Goal: Book appointment/travel/reservation

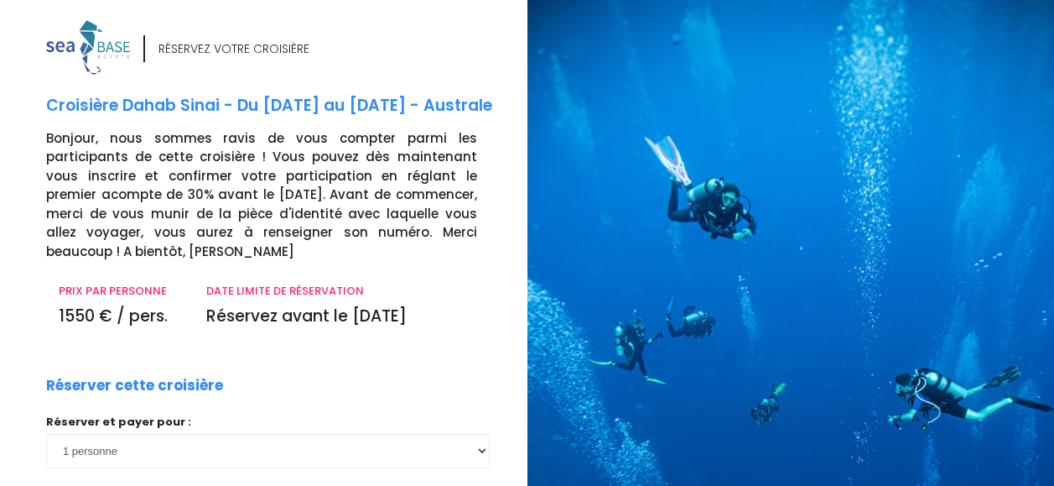
scroll to position [206, 0]
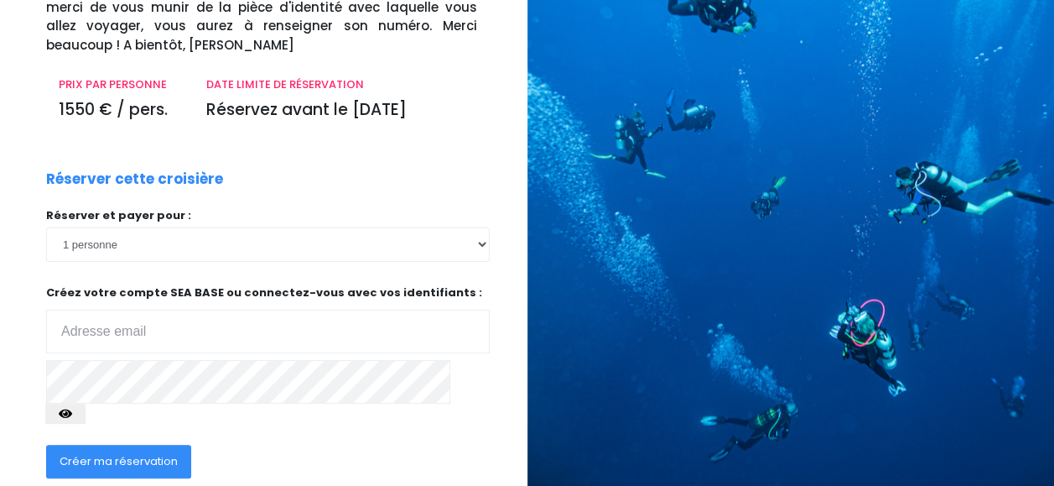
click at [134, 321] on input "email" at bounding box center [268, 331] width 444 height 44
type input "helenedubourg@orange.fr"
click at [72, 413] on icon "button" at bounding box center [65, 413] width 13 height 0
click at [136, 453] on span "Créer ma réservation" at bounding box center [119, 461] width 118 height 16
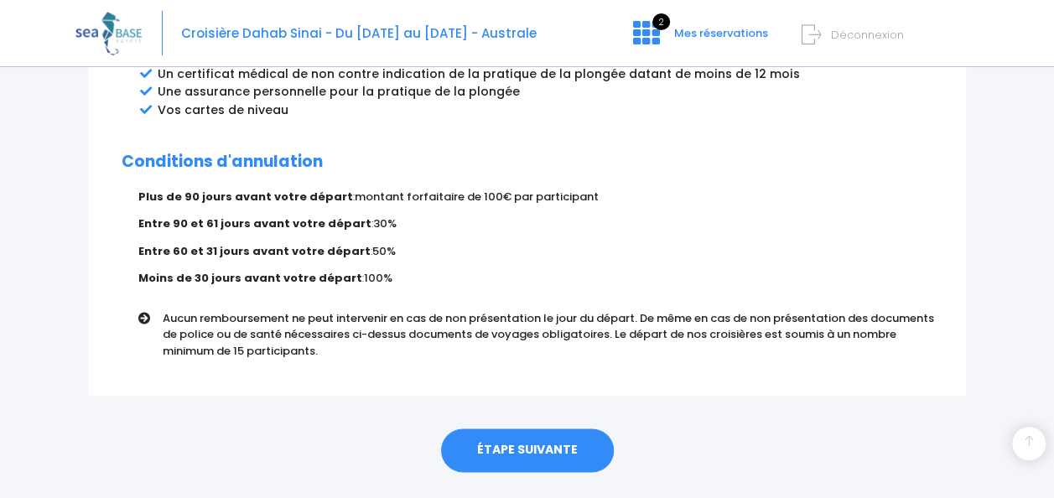
scroll to position [1069, 0]
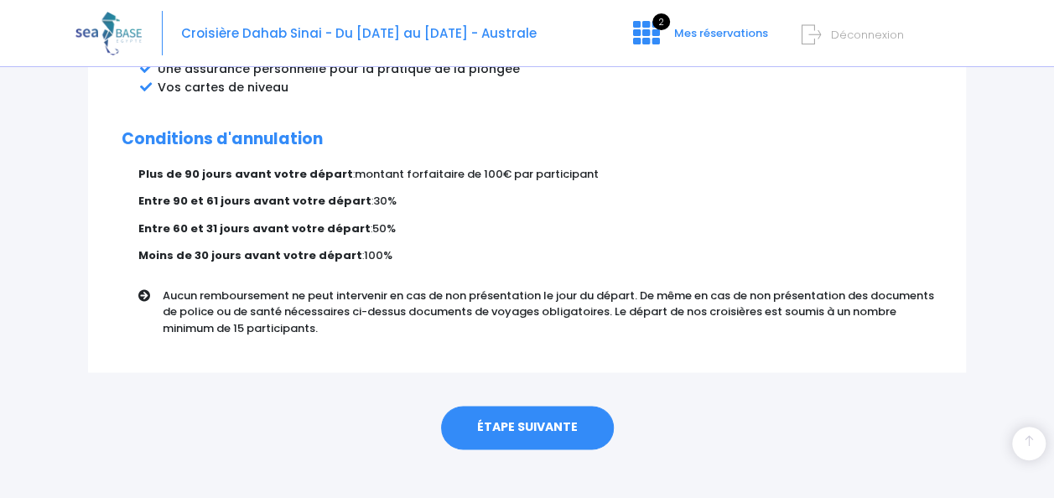
click at [538, 414] on link "ÉTAPE SUIVANTE" at bounding box center [527, 428] width 173 height 44
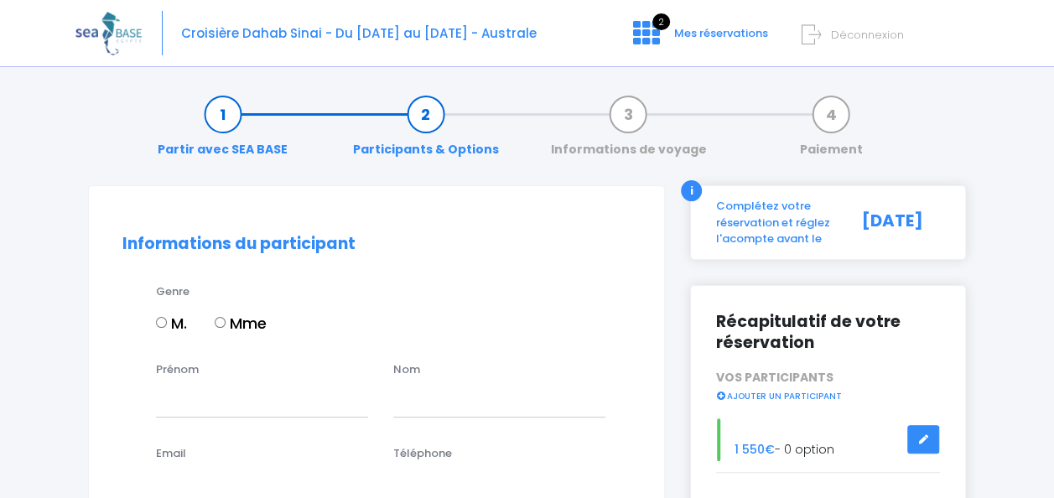
scroll to position [84, 0]
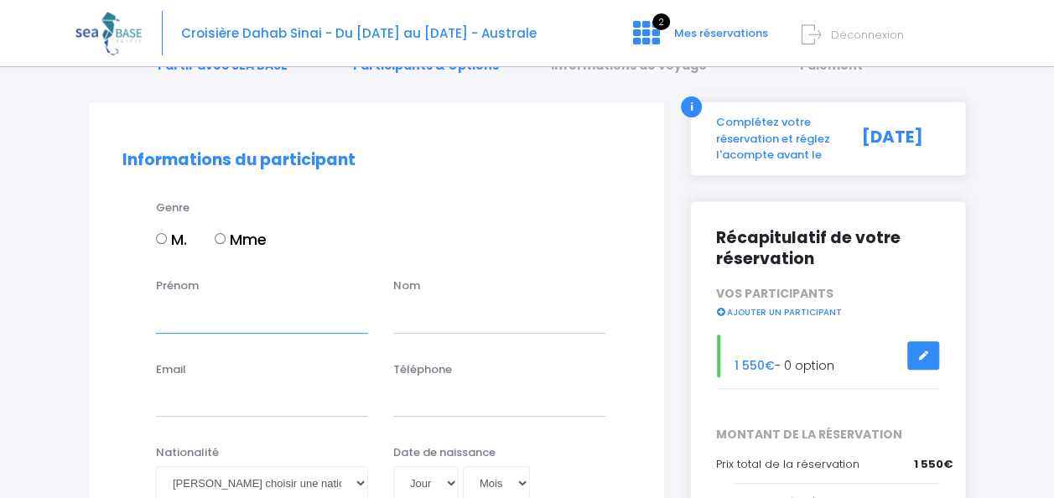
click at [205, 320] on input "Prénom" at bounding box center [262, 316] width 212 height 34
type input "Hélène"
click at [477, 320] on input "text" at bounding box center [499, 316] width 212 height 34
type input "DUBOURG"
click at [392, 312] on div "Nom DUBOURG" at bounding box center [499, 305] width 237 height 55
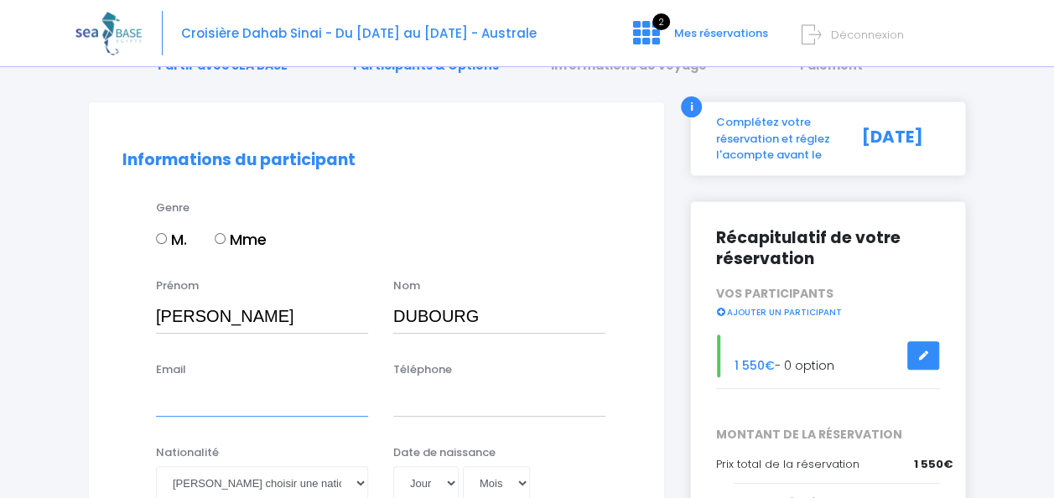
click at [167, 403] on input "Email" at bounding box center [262, 400] width 212 height 34
type input "helenedubourg@orange.fr"
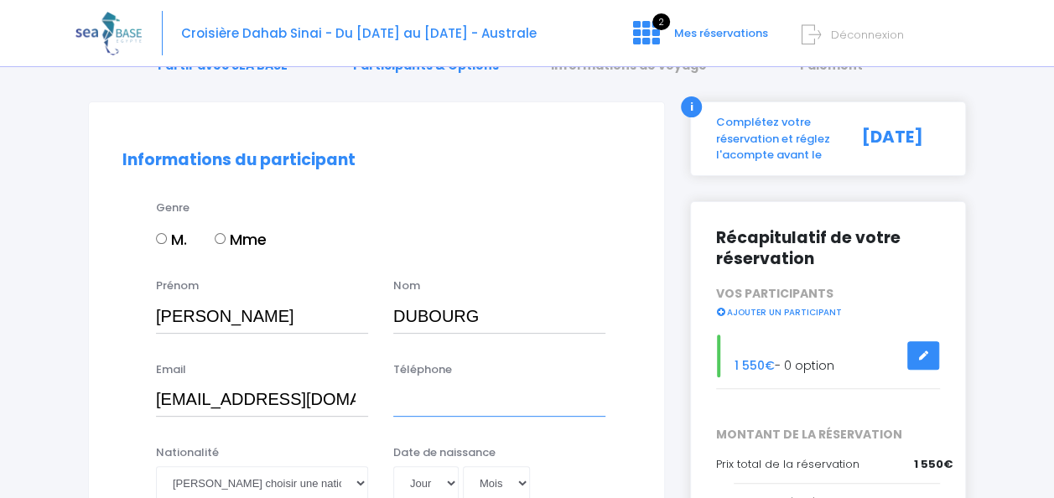
type input "0673515591"
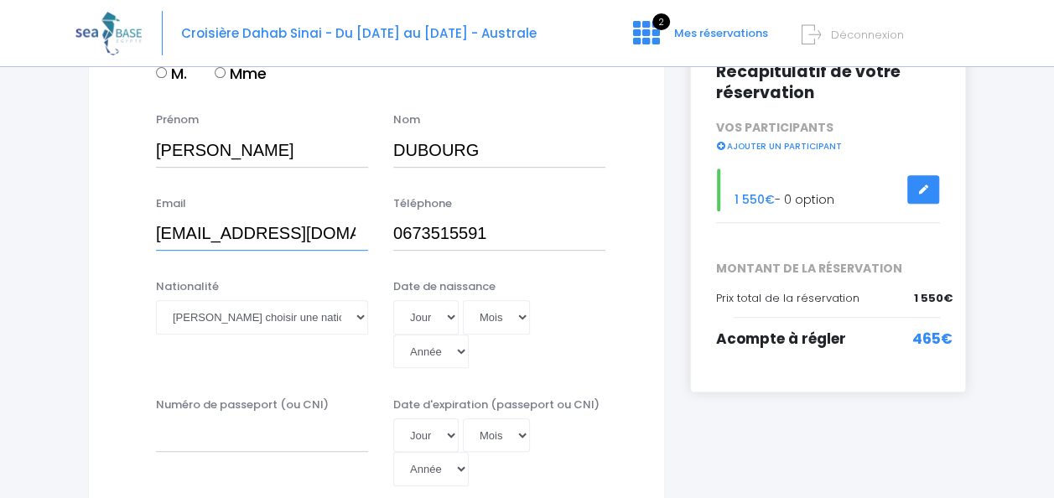
scroll to position [252, 0]
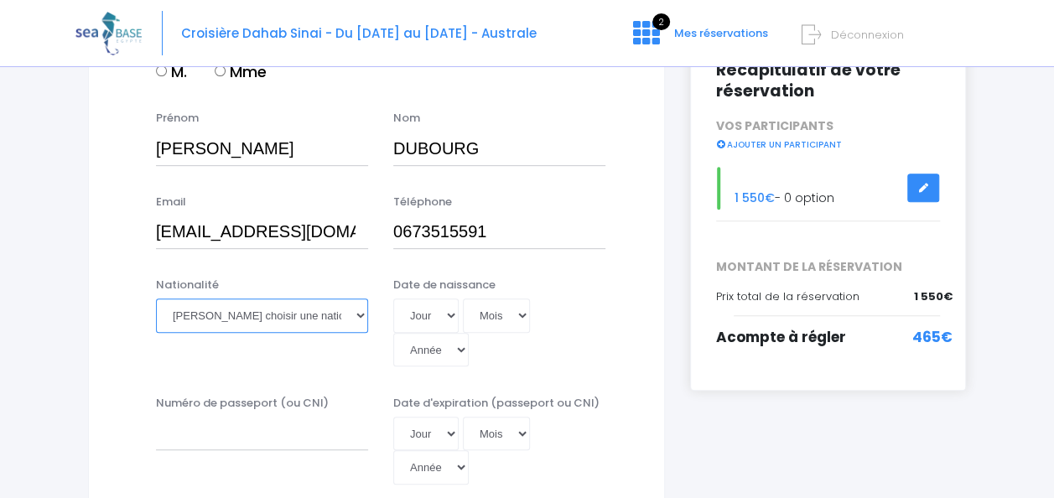
click at [359, 318] on select "Veuillez choisir une nationalité Afghane Albanaise Algerienne Allemande America…" at bounding box center [262, 316] width 212 height 34
select select "Française"
click at [156, 299] on select "Veuillez choisir une nationalité Afghane Albanaise Algerienne Allemande America…" at bounding box center [262, 316] width 212 height 34
click at [453, 316] on select "Jour 01 02 03 04 05 06 07 08 09 10 11 12 13 14 15 16 17 18 19 20 21 22 23 24 25…" at bounding box center [425, 316] width 65 height 34
select select "05"
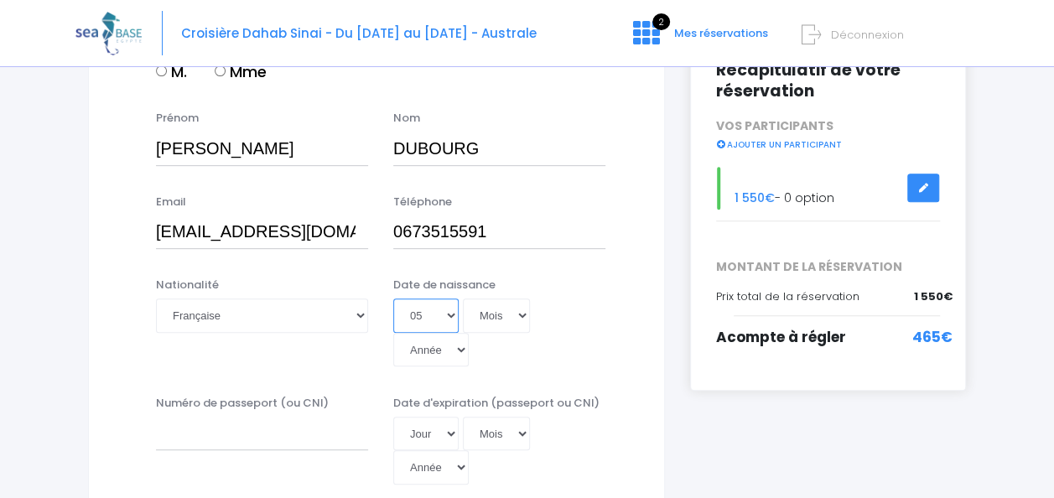
click at [393, 299] on select "Jour 01 02 03 04 05 06 07 08 09 10 11 12 13 14 15 16 17 18 19 20 21 22 23 24 25…" at bounding box center [425, 316] width 65 height 34
click at [518, 307] on select "Mois 01 02 03 04 05 06 07 08 09 10 11 12" at bounding box center [496, 316] width 67 height 34
select select "11"
click at [463, 299] on select "Mois 01 02 03 04 05 06 07 08 09 10 11 12" at bounding box center [496, 316] width 67 height 34
click at [463, 350] on select "Année 2045 2044 2043 2042 2041 2040 2039 2038 2037 2036 2035 2034 2033 2032 203…" at bounding box center [430, 350] width 75 height 34
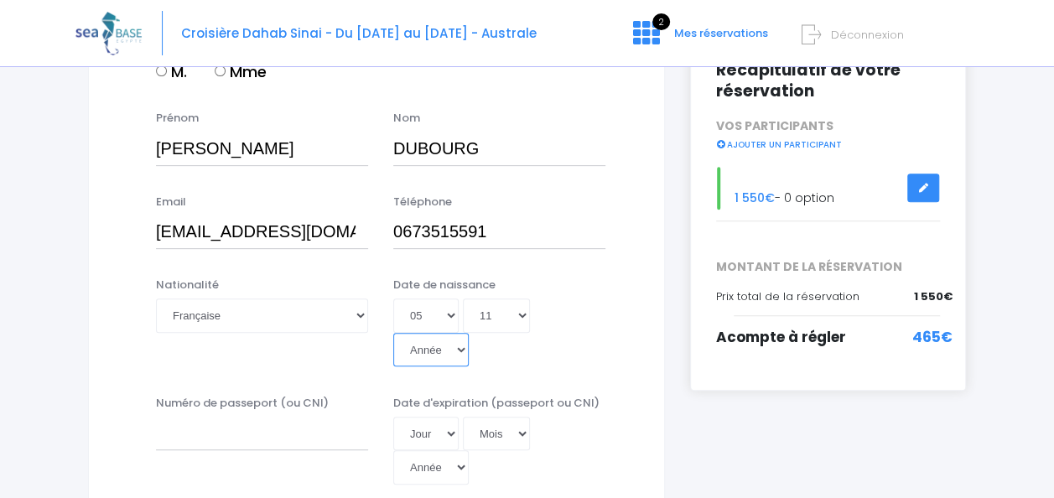
select select "1964"
click at [393, 333] on select "Année 2045 2044 2043 2042 2041 2040 2039 2038 2037 2036 2035 2034 2033 2032 203…" at bounding box center [430, 350] width 75 height 34
type input "1964-11-05"
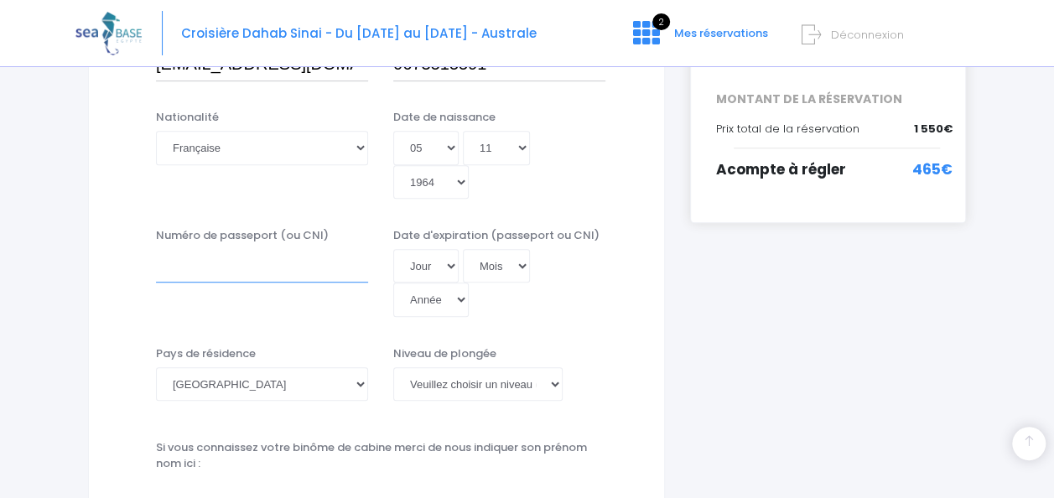
click at [250, 257] on input "Numéro de passeport (ou CNI)" at bounding box center [262, 266] width 212 height 34
type input "24FD370007"
click at [481, 274] on select "Mois 01 02 03 04 05 06 07 08 09 10 11 12" at bounding box center [496, 266] width 67 height 34
click at [428, 273] on select "Jour 01 02 03 04 05 06 07 08 09 10 11 12 13 14 15 16 17 18 19 20 21 22 23 24 25…" at bounding box center [425, 266] width 65 height 34
select select "08"
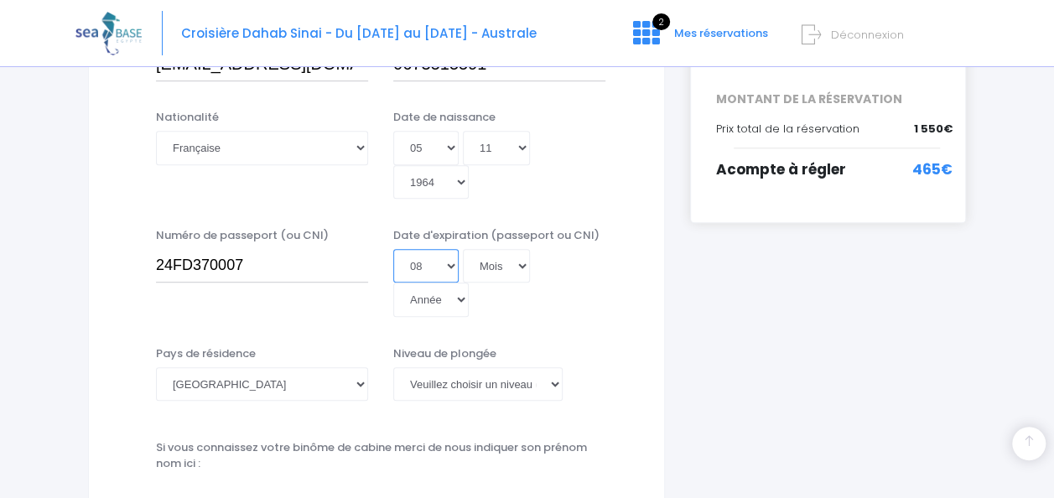
click at [393, 249] on select "Jour 01 02 03 04 05 06 07 08 09 10 11 12 13 14 15 16 17 18 19 20 21 22 23 24 25…" at bounding box center [425, 266] width 65 height 34
click at [528, 268] on div "Jour 01 02 03 04 05 06 07 08 09 10 11 12 13 14 15 16 17 18 19 20 21 22 23 24 25…" at bounding box center [499, 283] width 212 height 68
click at [518, 270] on select "Mois 01 02 03 04 05 06 07 08 09 10 11 12" at bounding box center [496, 266] width 67 height 34
select select "07"
click at [463, 249] on select "Mois 01 02 03 04 05 06 07 08 09 10 11 12" at bounding box center [496, 266] width 67 height 34
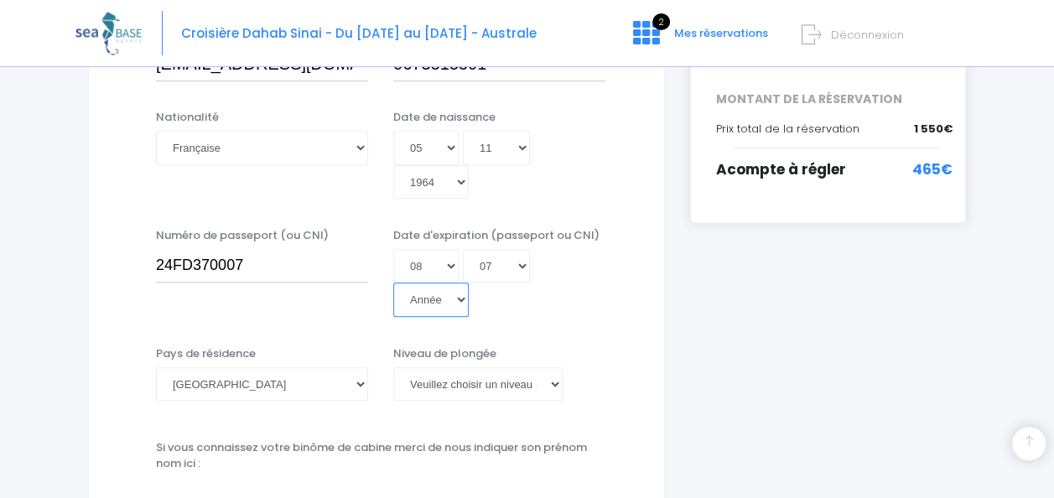
click at [460, 304] on select "Année 2045 2044 2043 2042 2041 2040 2039 2038 2037 2036 2035 2034 2033 2032 203…" at bounding box center [430, 300] width 75 height 34
select select "2034"
click at [393, 283] on select "Année 2045 2044 2043 2042 2041 2040 2039 2038 2037 2036 2035 2034 2033 2032 203…" at bounding box center [430, 300] width 75 height 34
type input "2034-07-08"
click at [552, 382] on select "Veuillez choisir un niveau de plongée Non plongeur Junior OW diver Adventure OW…" at bounding box center [477, 384] width 169 height 34
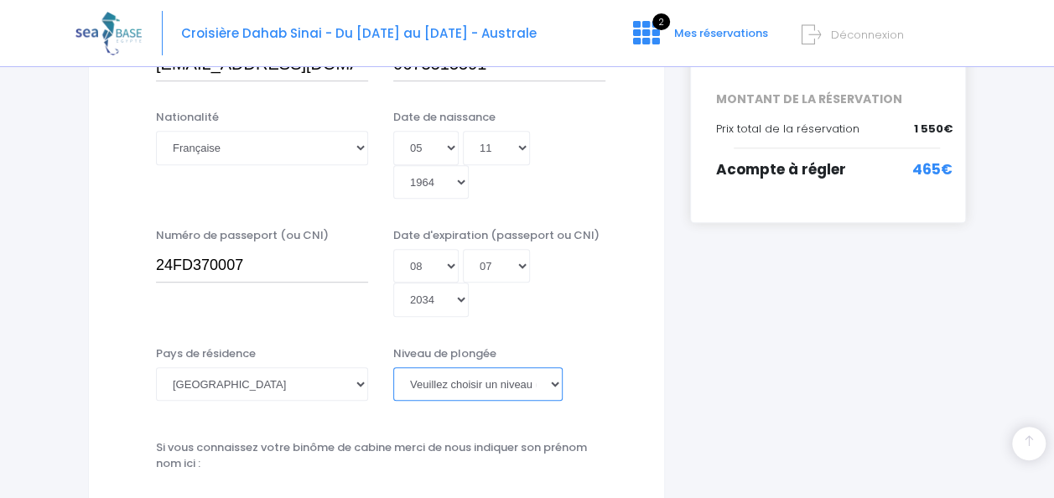
select select "PADI Rescue diver"
click at [393, 367] on select "Veuillez choisir un niveau de plongée Non plongeur Junior OW diver Adventure OW…" at bounding box center [477, 384] width 169 height 34
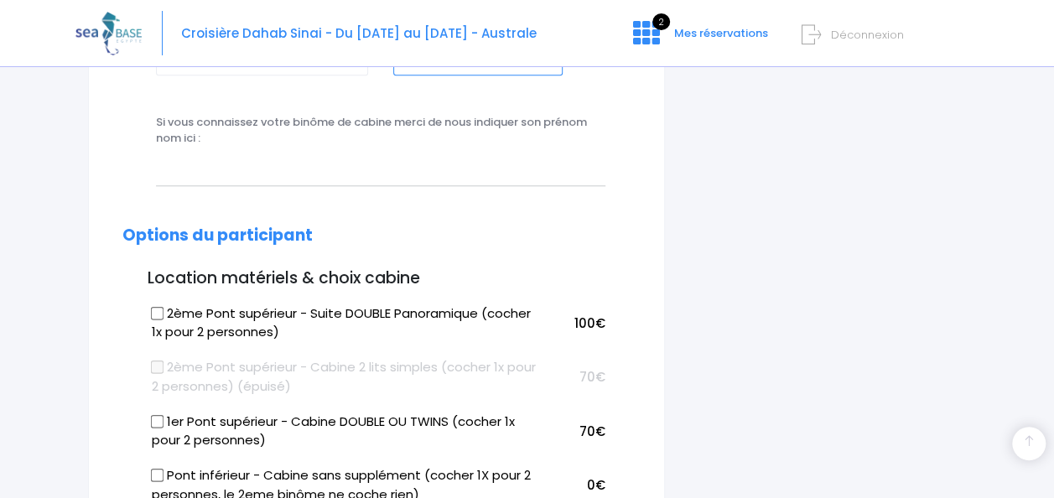
scroll to position [755, 0]
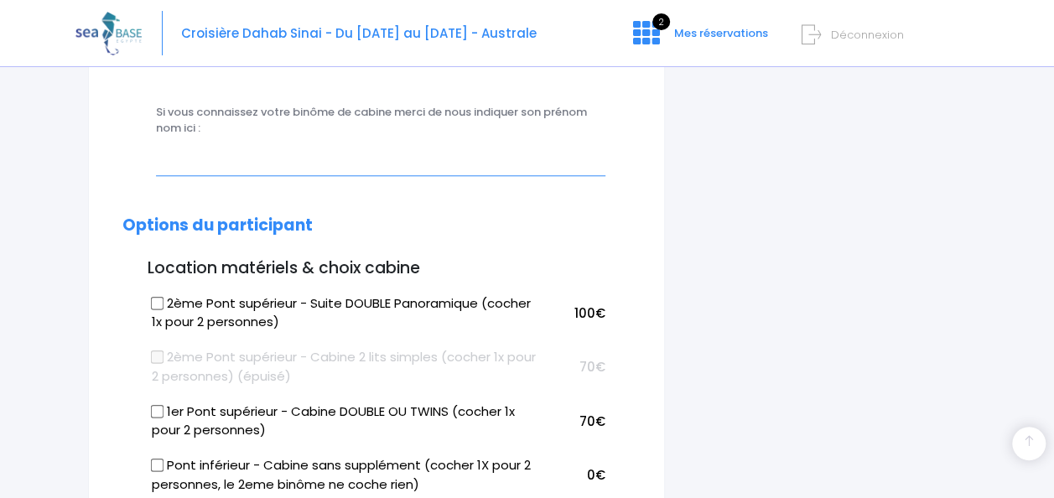
click at [174, 164] on input "text" at bounding box center [380, 159] width 449 height 34
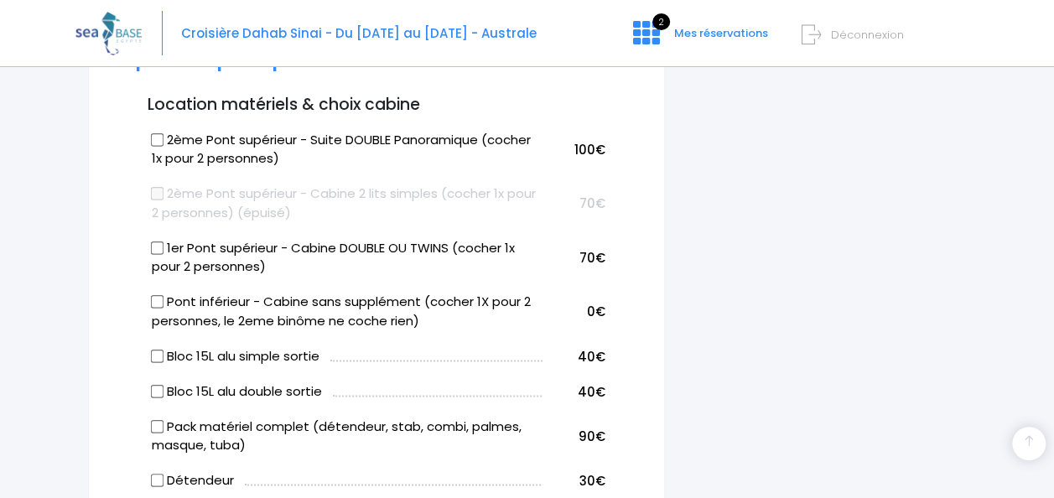
scroll to position [922, 0]
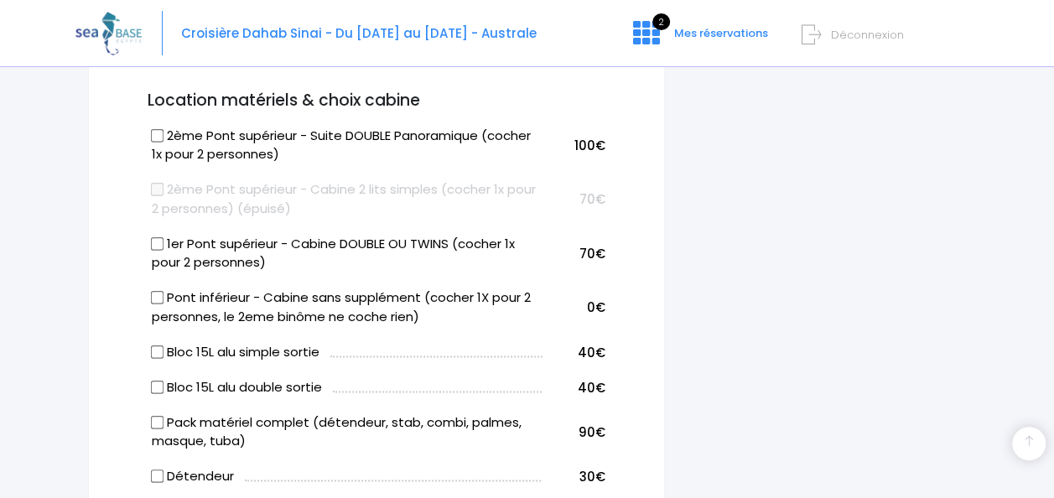
type input "Florence"
click at [153, 242] on input "1er Pont supérieur - Cabine DOUBLE OU TWINS (cocher 1x pour 2 personnes)" at bounding box center [157, 242] width 13 height 13
checkbox input "true"
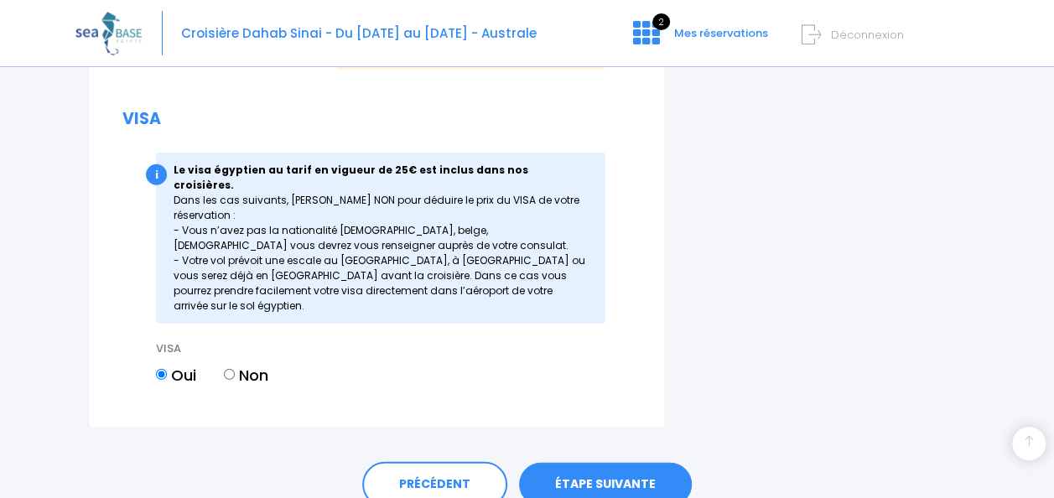
scroll to position [2222, 0]
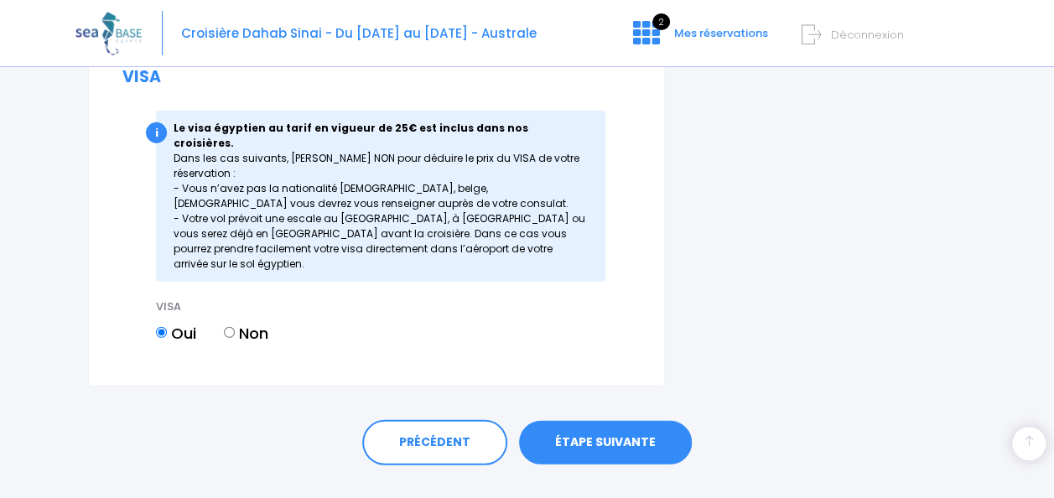
click at [619, 421] on link "ÉTAPE SUIVANTE" at bounding box center [605, 443] width 173 height 44
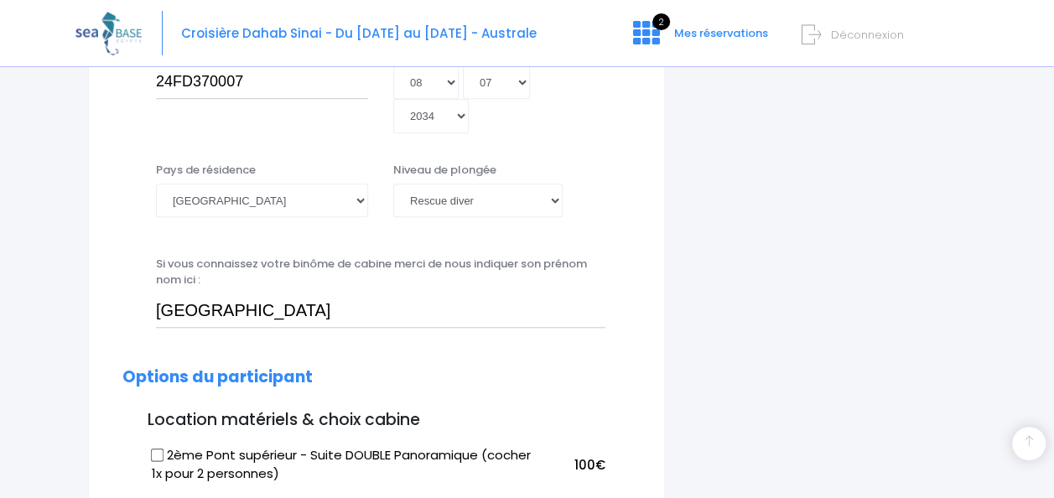
scroll to position [148, 0]
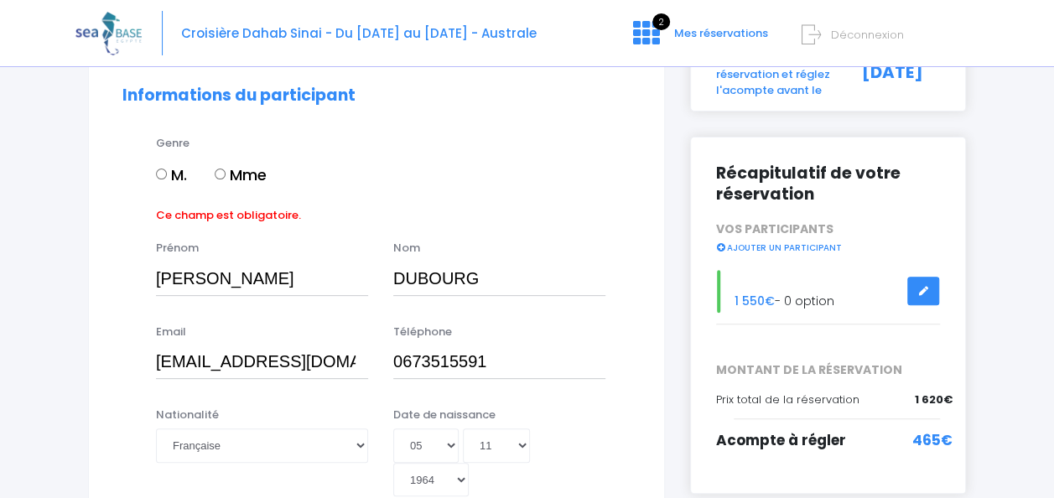
click at [223, 174] on input "Mme" at bounding box center [220, 174] width 11 height 11
radio input "true"
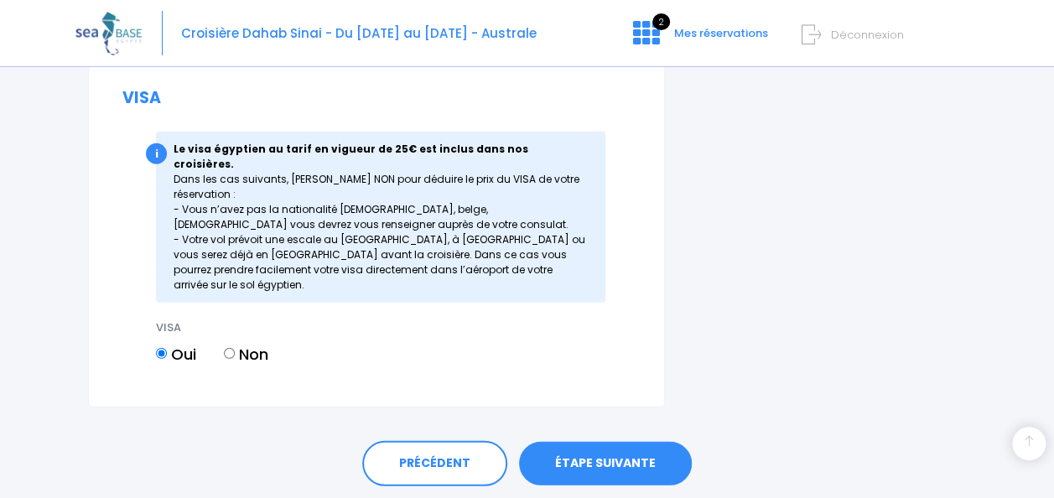
scroll to position [2222, 0]
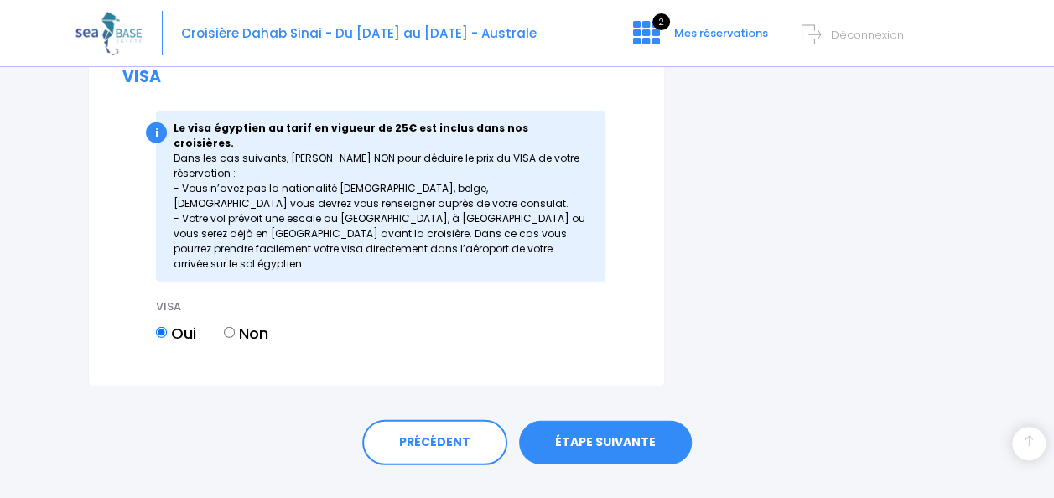
click at [596, 421] on link "ÉTAPE SUIVANTE" at bounding box center [605, 443] width 173 height 44
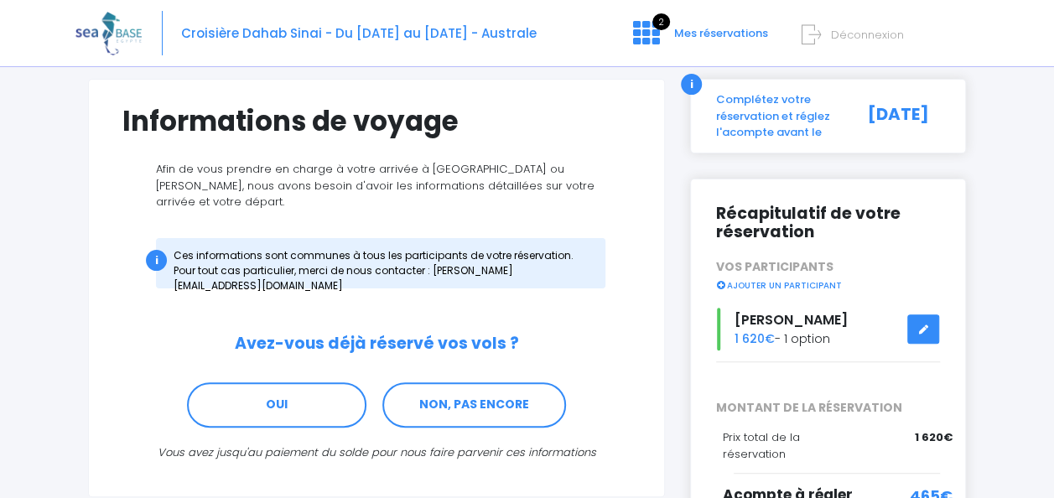
scroll to position [240, 0]
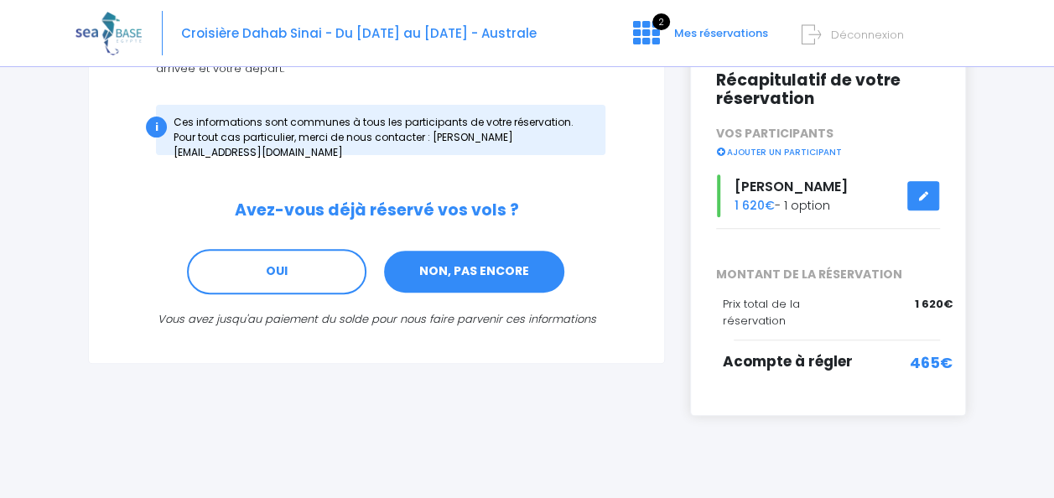
click at [449, 257] on link "NON, PAS ENCORE" at bounding box center [474, 271] width 184 height 45
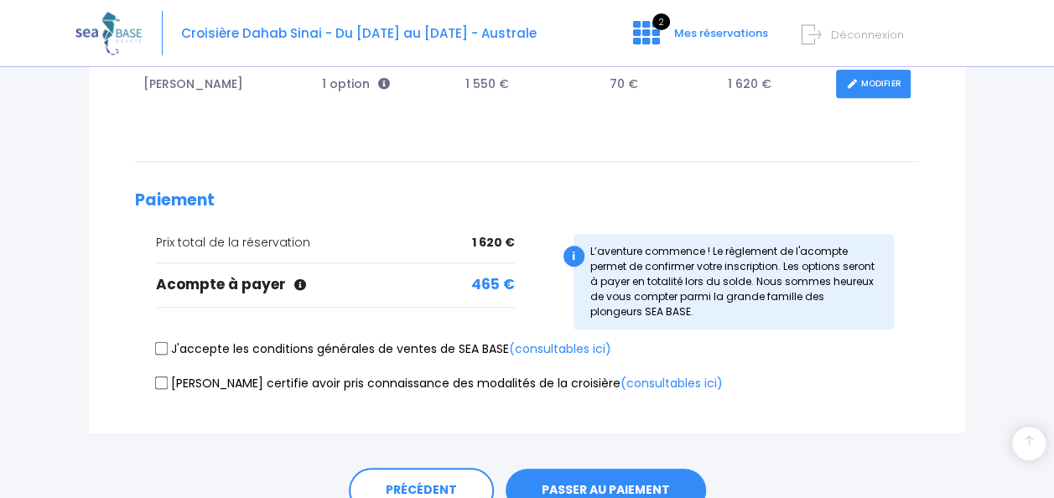
scroll to position [414, 0]
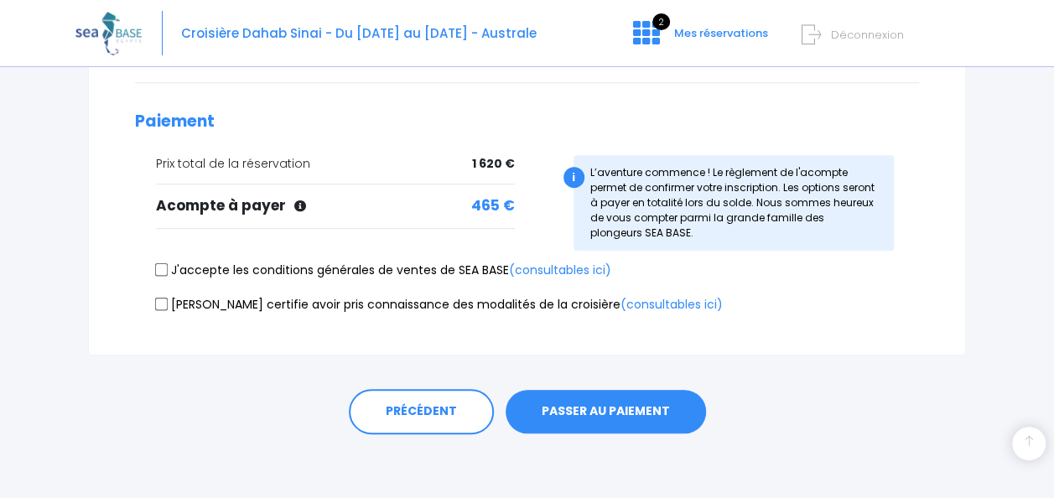
click at [159, 274] on label "J'accepte les conditions générales de ventes de SEA BASE (consultables ici)" at bounding box center [383, 271] width 455 height 18
click at [159, 274] on input "J'accepte les conditions générales de ventes de SEA BASE (consultables ici)" at bounding box center [161, 269] width 13 height 13
checkbox input "true"
click at [163, 314] on div "[PERSON_NAME] certifie avoir pris connaissance des modalités de la croisière (c…" at bounding box center [527, 307] width 784 height 23
click at [616, 406] on button "PASSER AU PAIEMENT" at bounding box center [606, 412] width 200 height 44
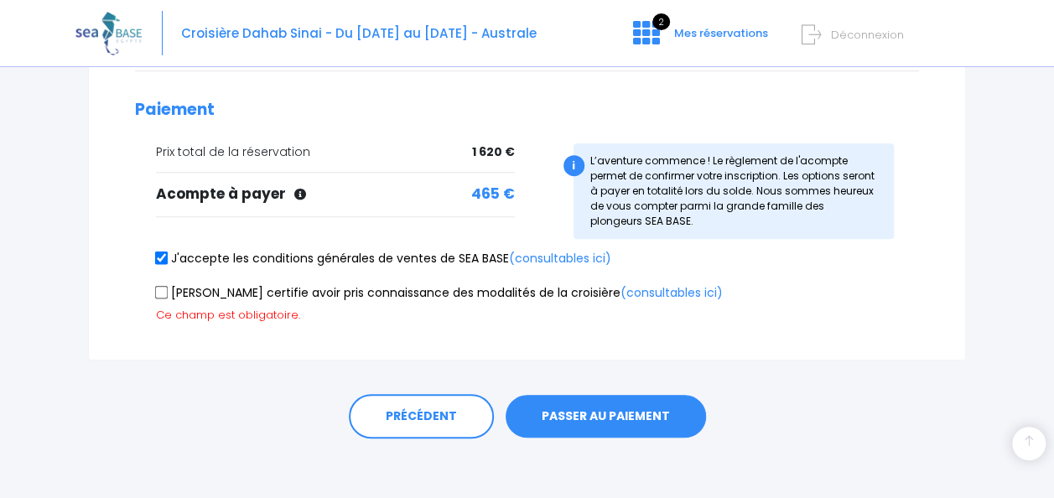
scroll to position [431, 0]
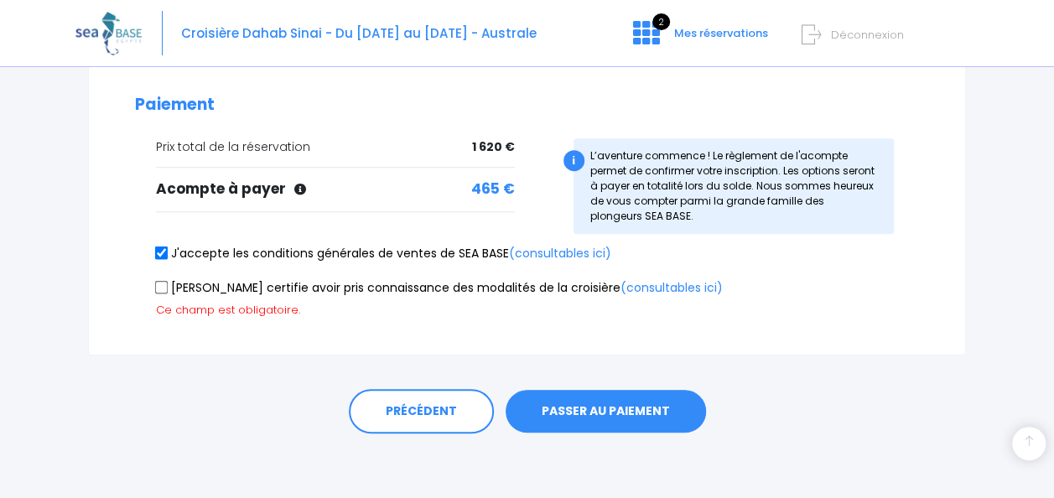
click at [604, 403] on button "PASSER AU PAIEMENT" at bounding box center [606, 412] width 200 height 44
click at [167, 283] on input "Je certifie avoir pris connaissance des modalités de la croisière (consultables…" at bounding box center [161, 286] width 13 height 13
checkbox input "true"
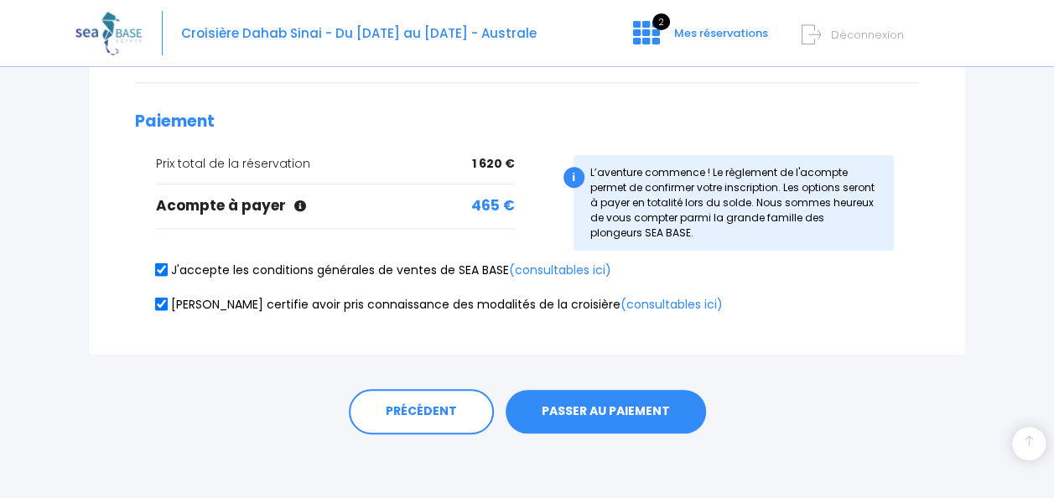
click at [612, 407] on button "PASSER AU PAIEMENT" at bounding box center [606, 412] width 200 height 44
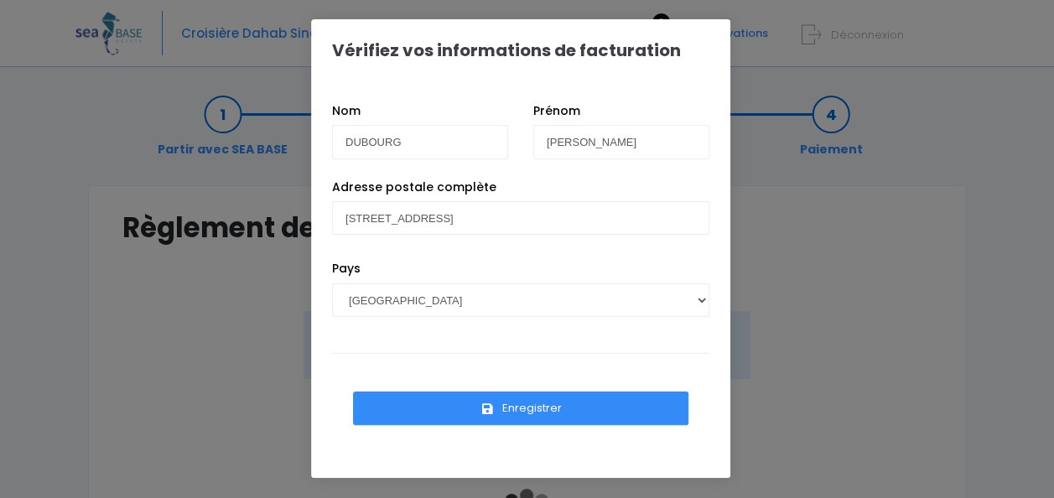
click at [508, 416] on button "Enregistrer" at bounding box center [520, 409] width 335 height 34
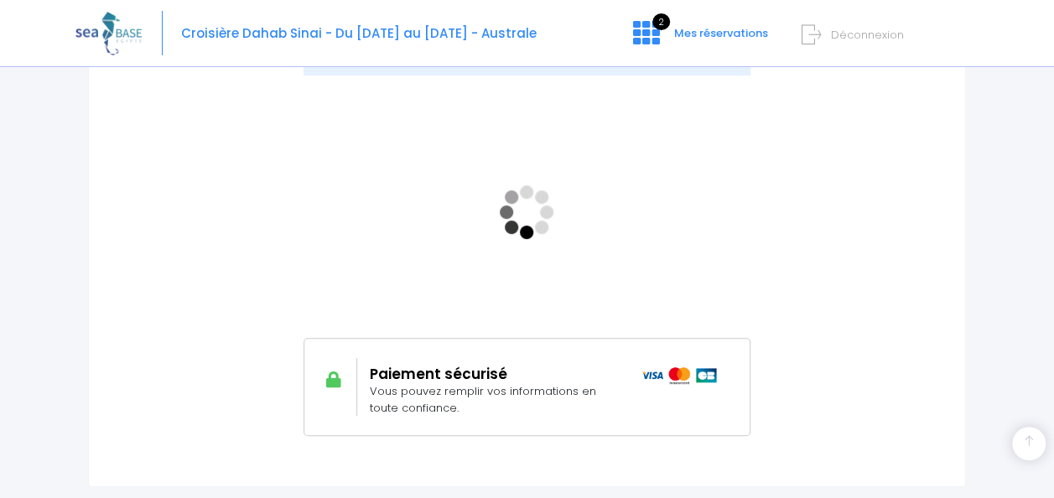
scroll to position [269, 0]
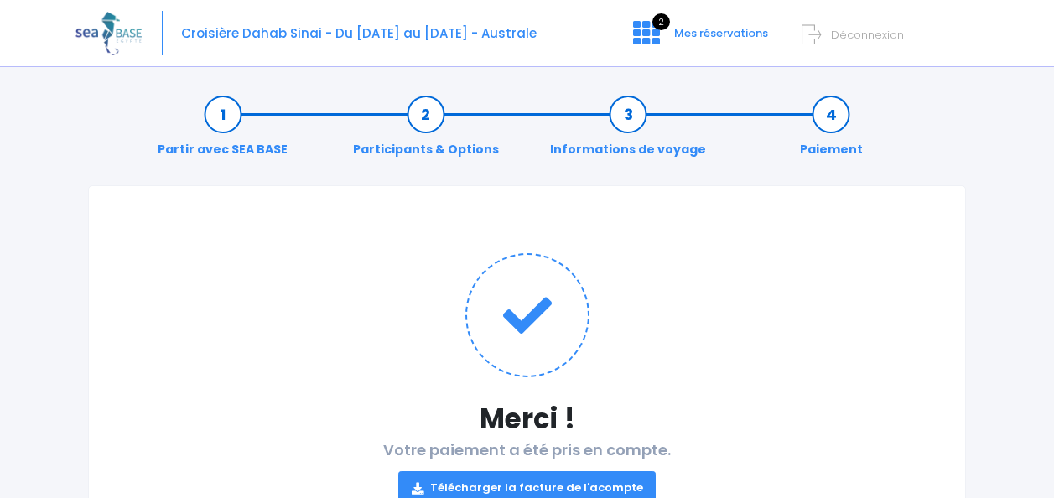
scroll to position [158, 0]
